Goal: Transaction & Acquisition: Book appointment/travel/reservation

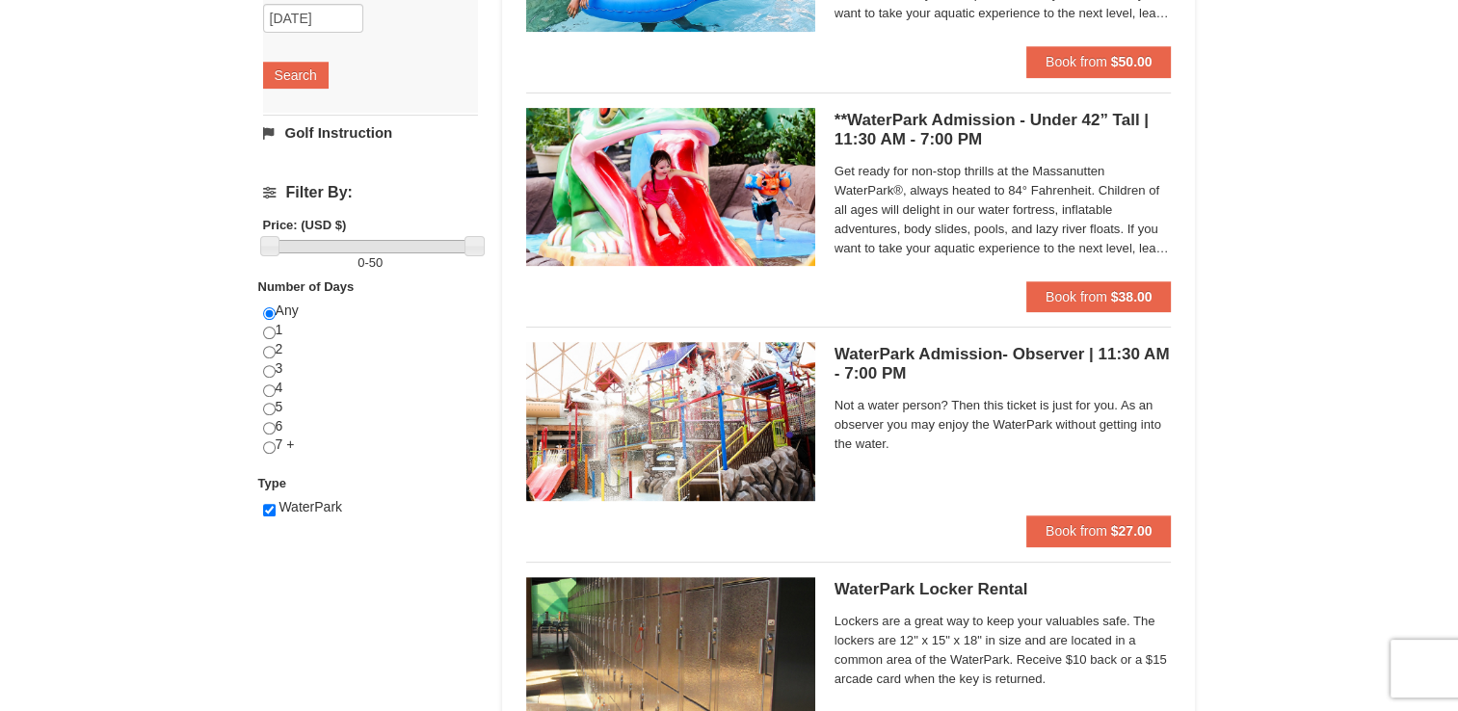
scroll to position [385, 0]
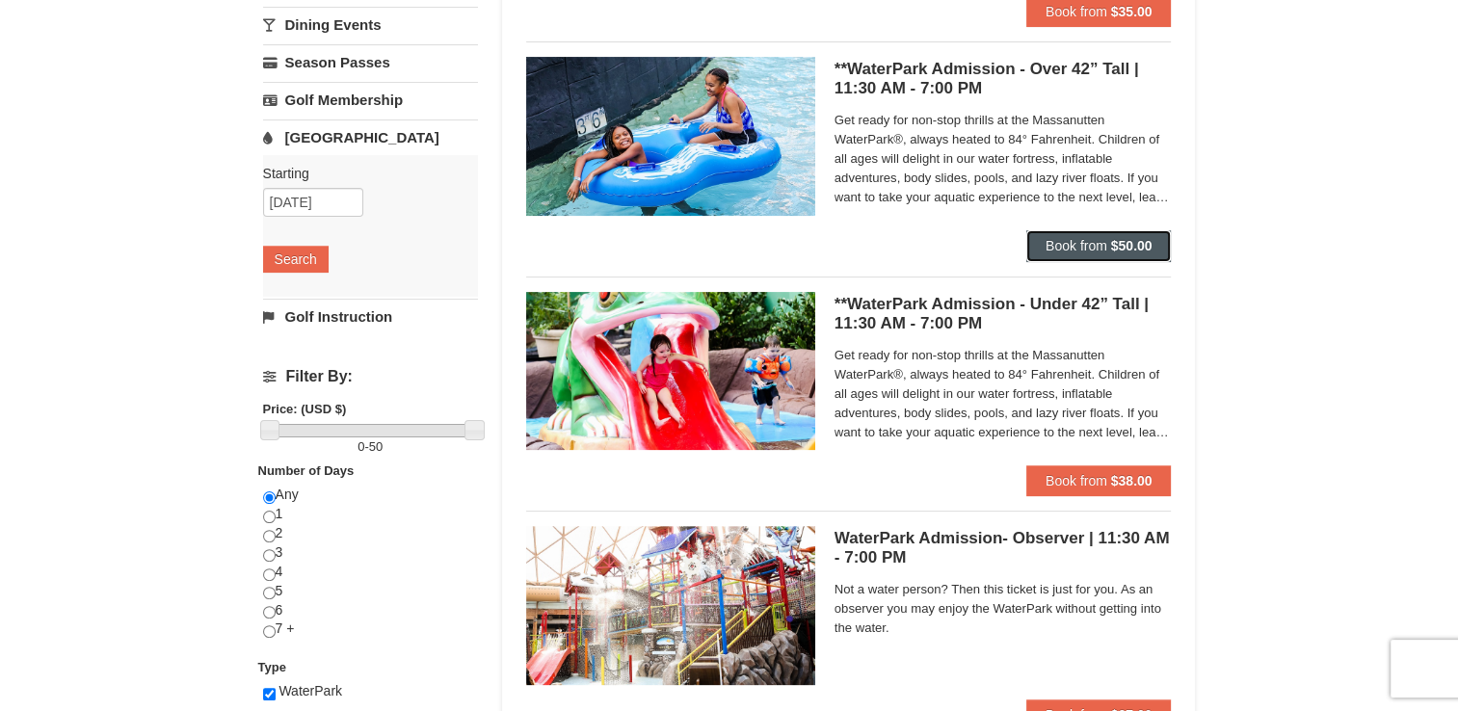
click at [1091, 234] on button "Book from $50.00" at bounding box center [1098, 245] width 145 height 31
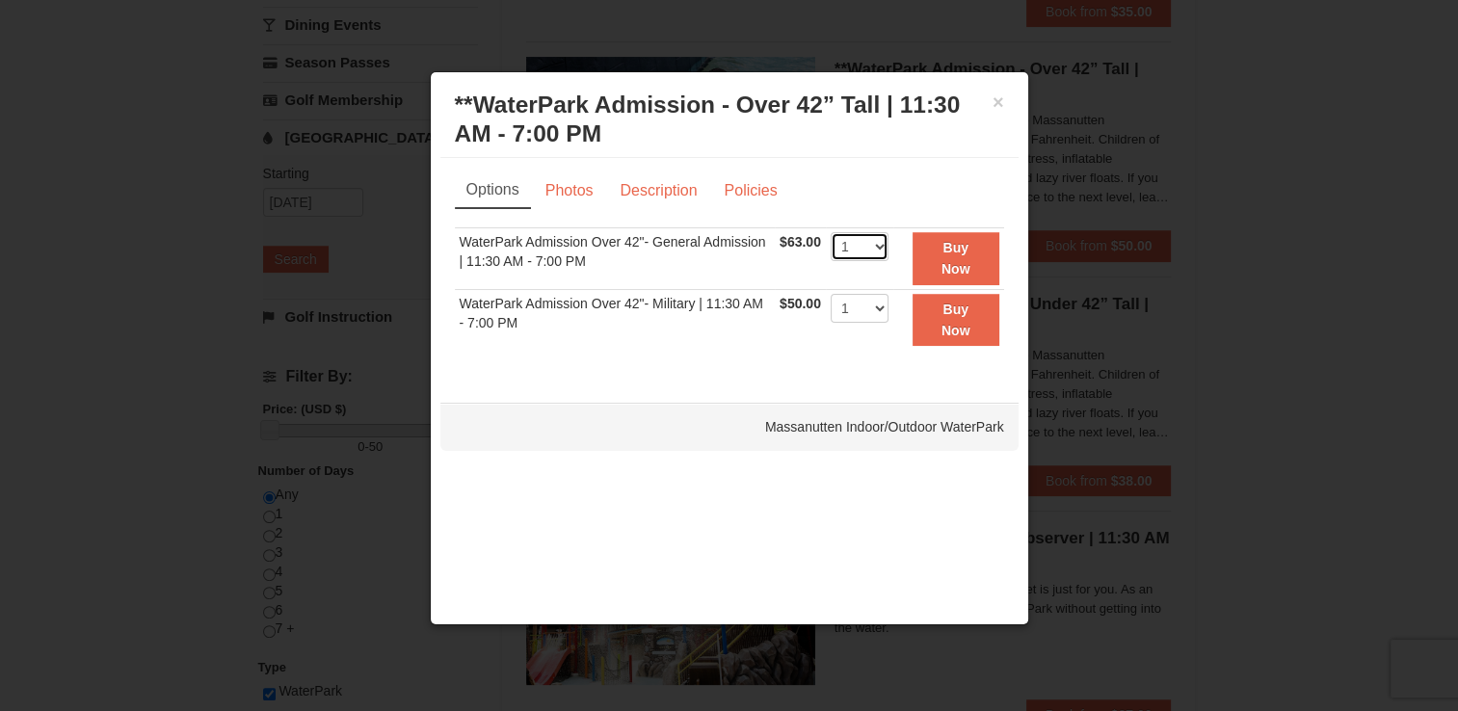
click at [871, 251] on select "1 2 3 4 5 6 7 8 9 10 11 12 13 14 15 16 17 18 19 20 21 22" at bounding box center [859, 246] width 58 height 29
select select "3"
click at [830, 232] on select "1 2 3 4 5 6 7 8 9 10 11 12 13 14 15 16 17 18 19 20 21 22" at bounding box center [859, 246] width 58 height 29
click at [589, 192] on link "Photos" at bounding box center [569, 190] width 73 height 37
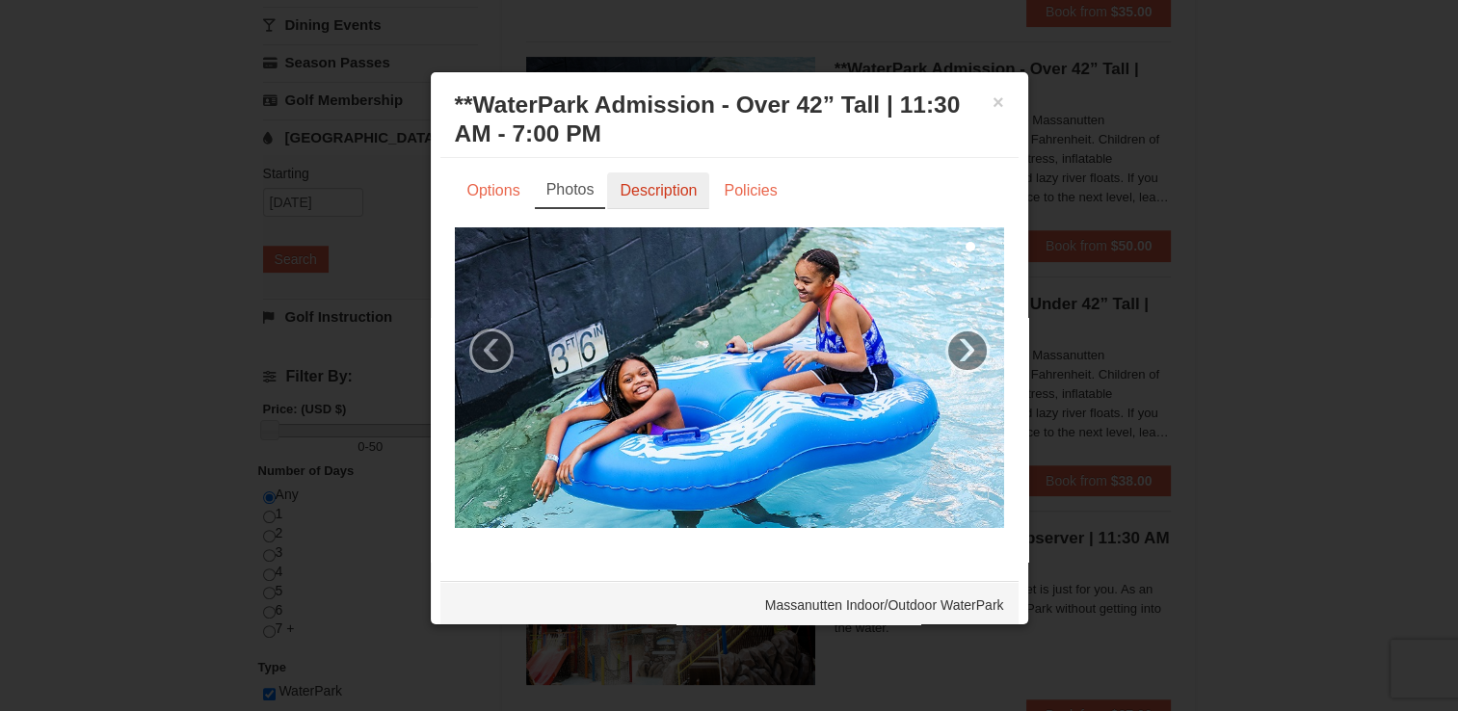
click at [646, 191] on link "Description" at bounding box center [658, 190] width 102 height 37
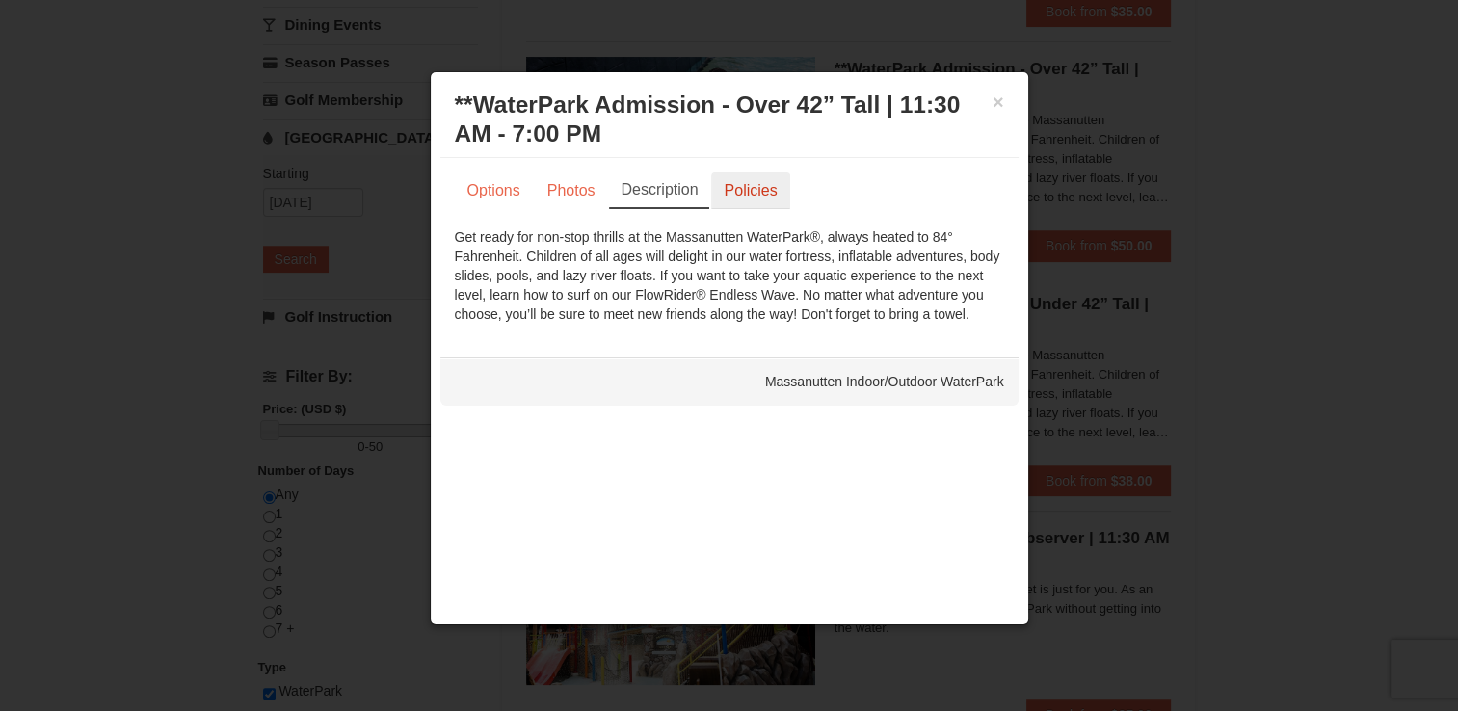
click at [728, 184] on link "Policies" at bounding box center [750, 190] width 78 height 37
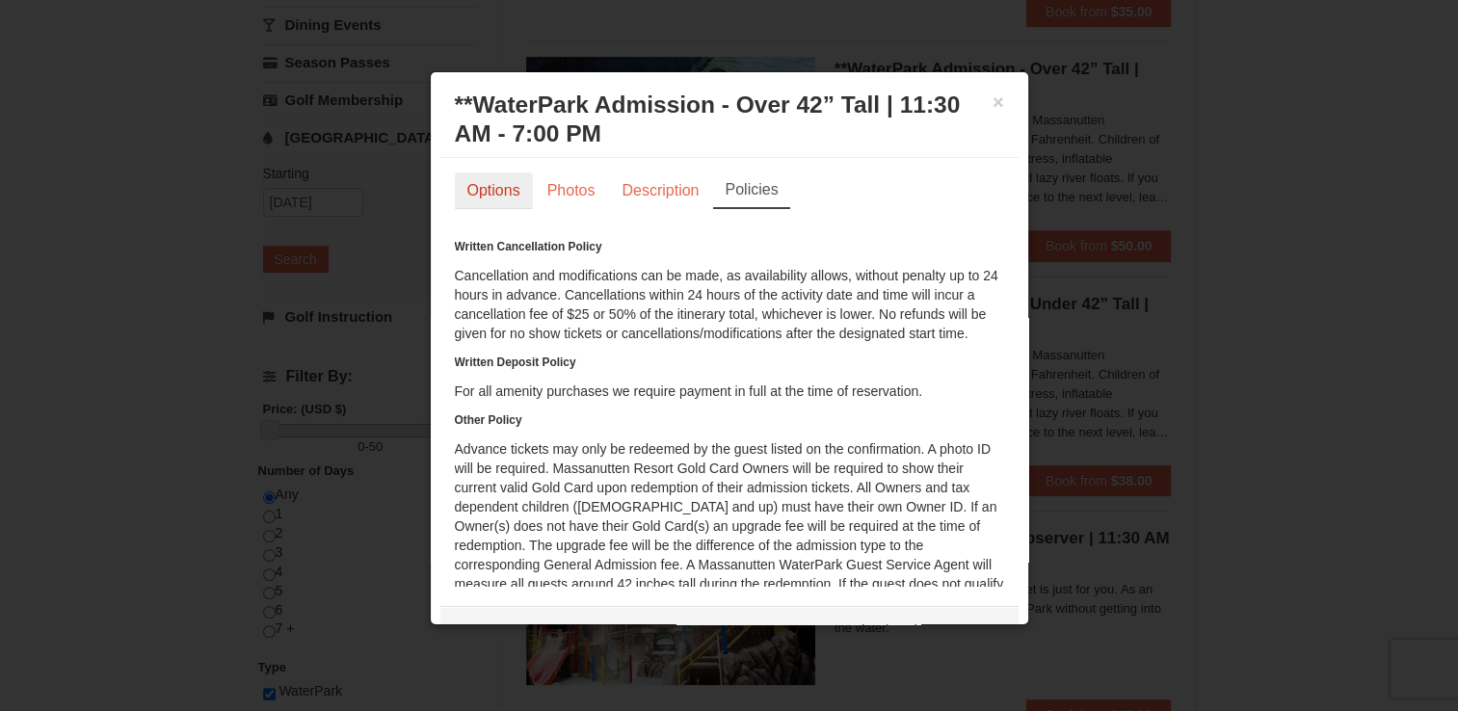
click at [497, 177] on link "Options" at bounding box center [494, 190] width 78 height 37
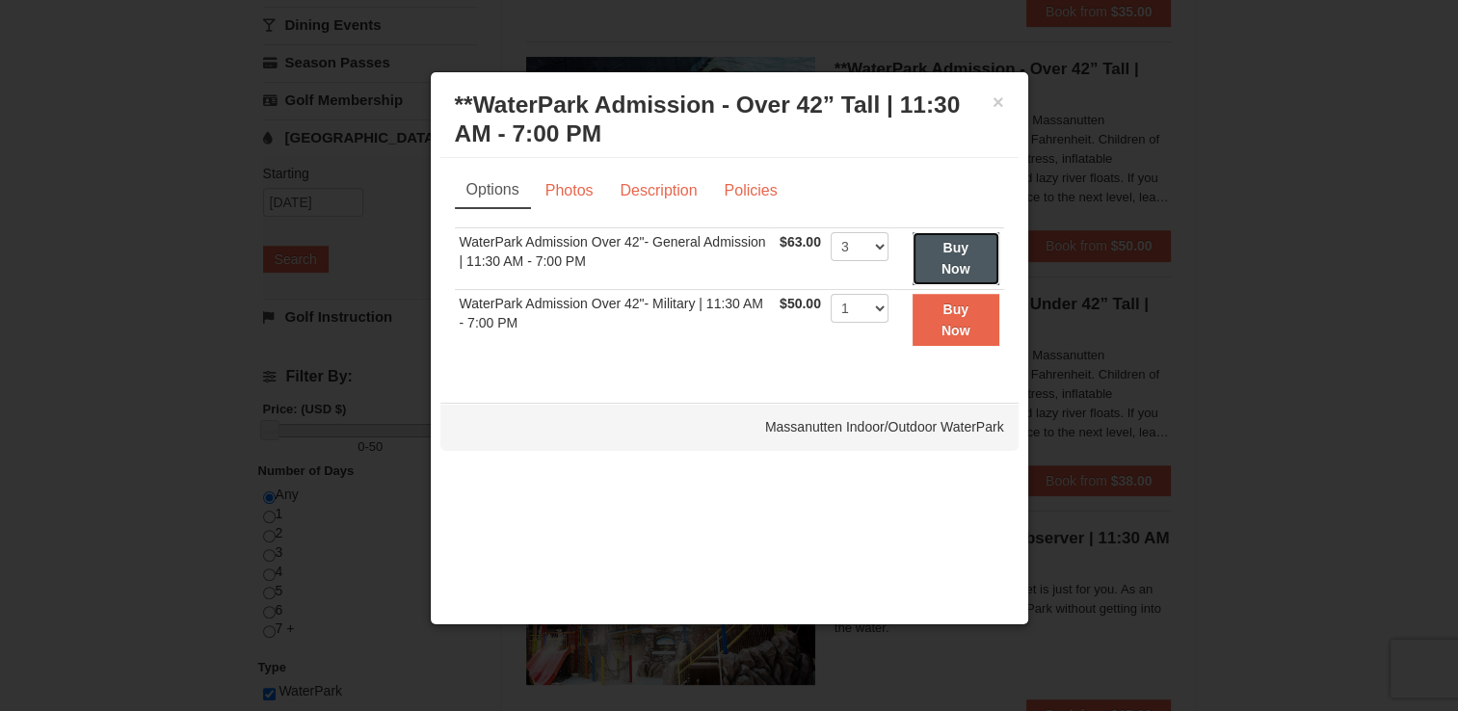
click at [955, 249] on strong "Buy Now" at bounding box center [955, 258] width 29 height 37
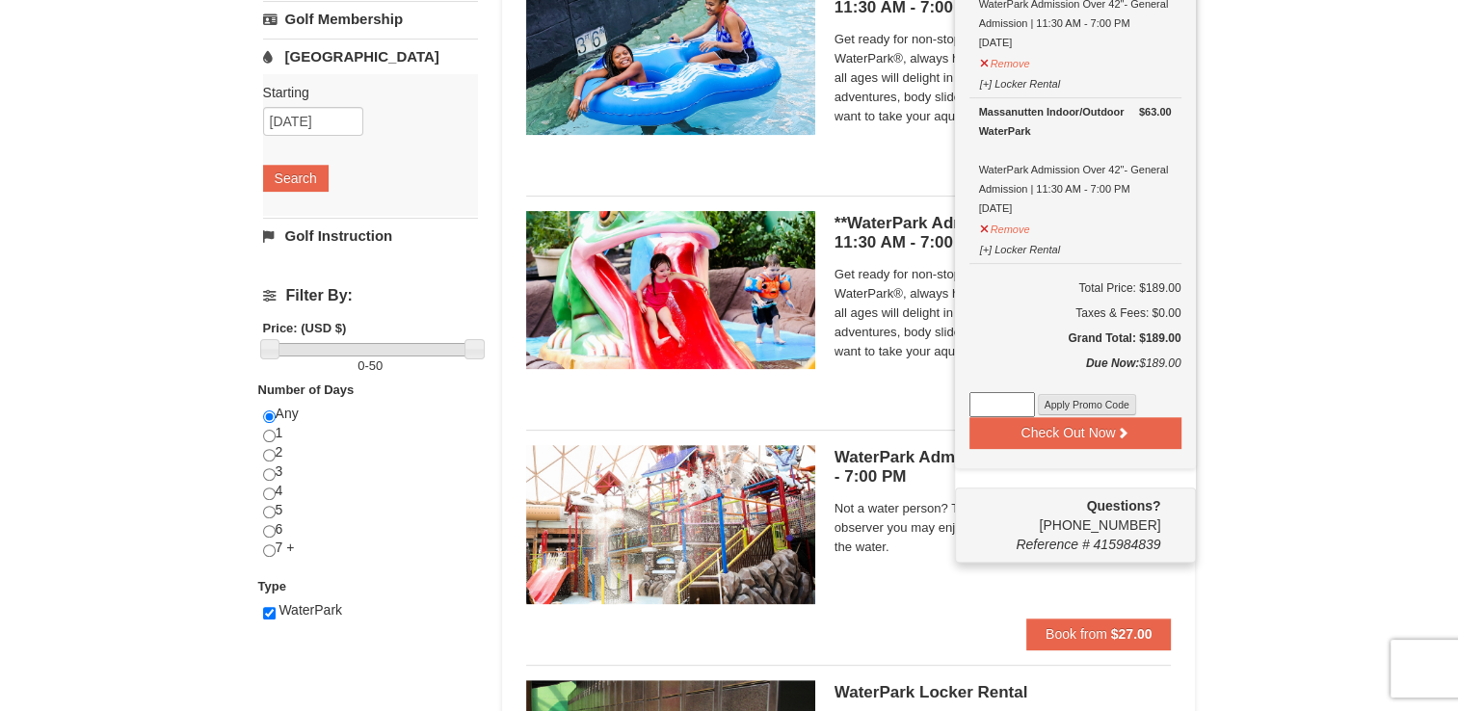
scroll to position [584, 0]
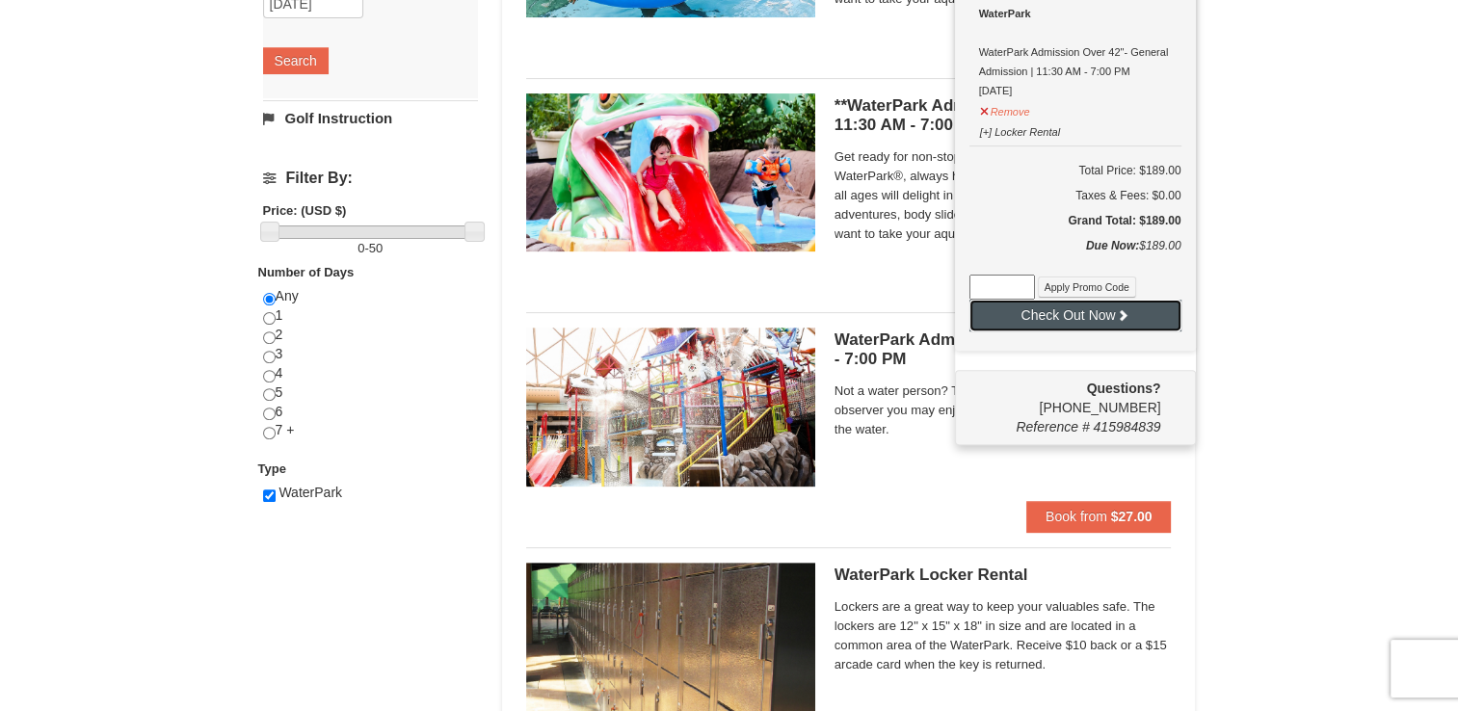
click at [1087, 303] on button "Check Out Now" at bounding box center [1075, 315] width 212 height 31
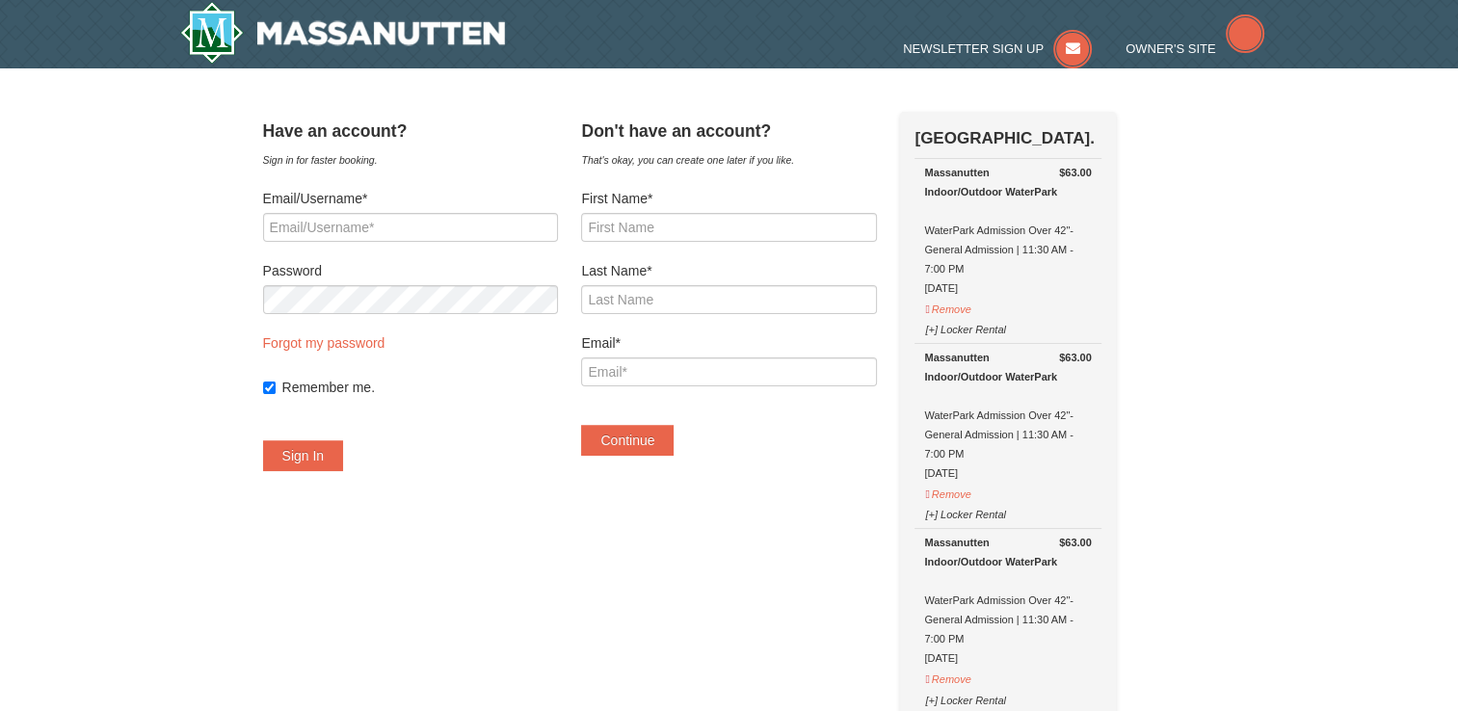
select select "9"
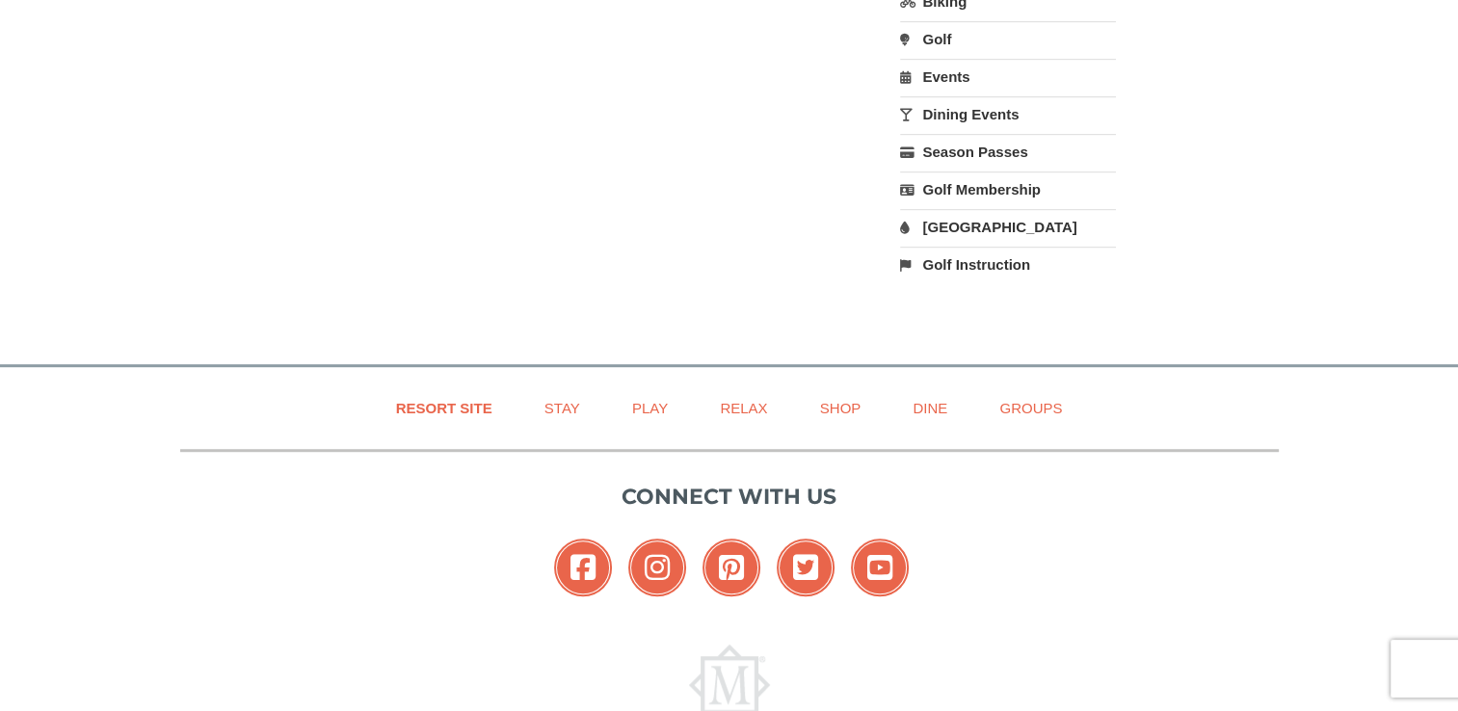
scroll to position [1234, 0]
